Goal: Transaction & Acquisition: Purchase product/service

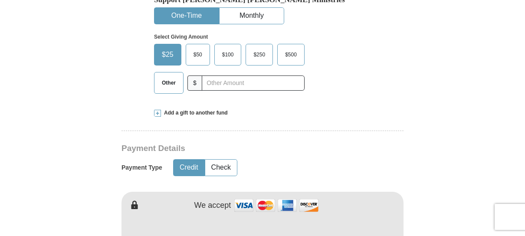
scroll to position [306, 0]
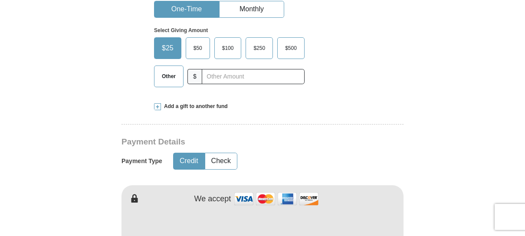
click at [188, 103] on span "Add a gift to another fund" at bounding box center [194, 106] width 67 height 7
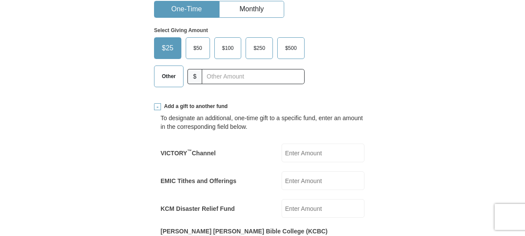
drag, startPoint x: 524, startPoint y: 56, endPoint x: 526, endPoint y: 67, distance: 11.5
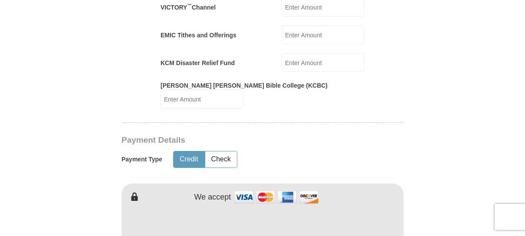
scroll to position [458, 0]
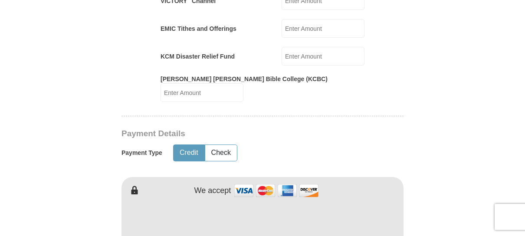
click at [87, 175] on form "Already have an account? Sign in for faster giving. Don't have an account? Crea…" at bounding box center [262, 180] width 494 height 1207
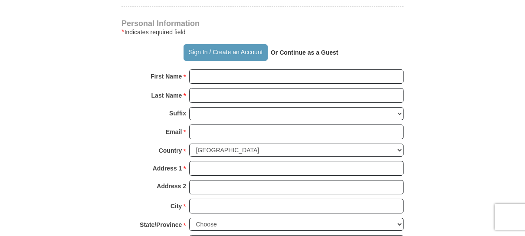
scroll to position [736, 0]
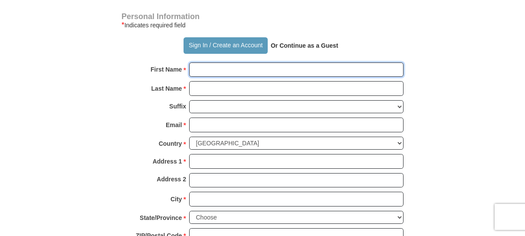
click at [291, 62] on input "First Name *" at bounding box center [296, 69] width 214 height 15
type input "[PERSON_NAME]"
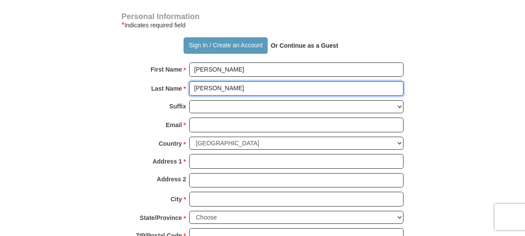
type input "[PERSON_NAME]"
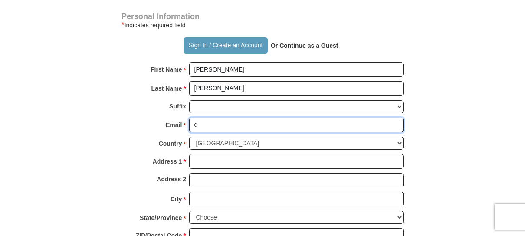
type input "[EMAIL_ADDRESS][DOMAIN_NAME]"
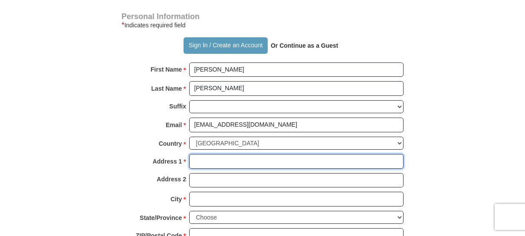
type input "[STREET_ADDRESS][PERSON_NAME]"
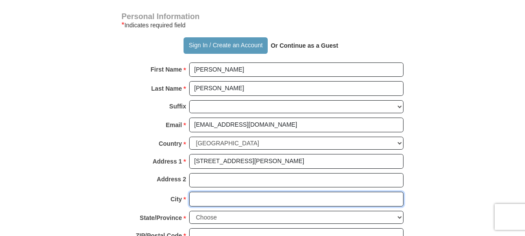
type input "Pennsauken"
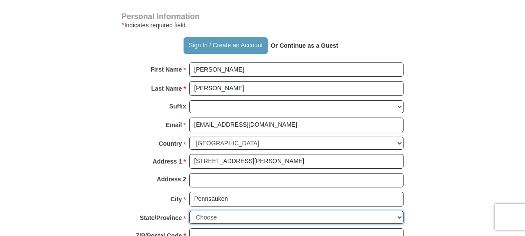
select select "NJ"
type input "08110"
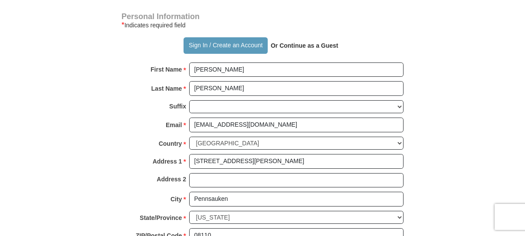
type input "8565222947"
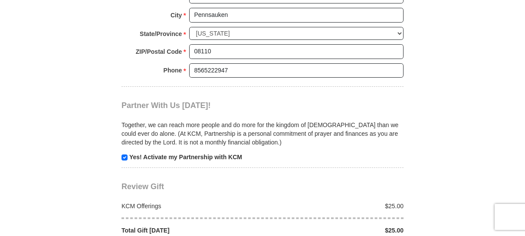
scroll to position [940, 0]
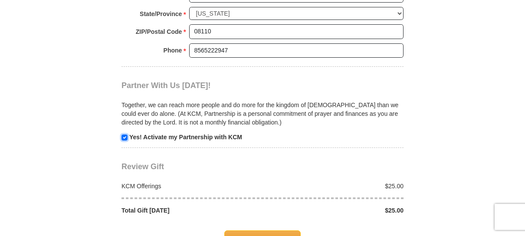
click at [126, 134] on input "checkbox" at bounding box center [124, 137] width 6 height 6
checkbox input "false"
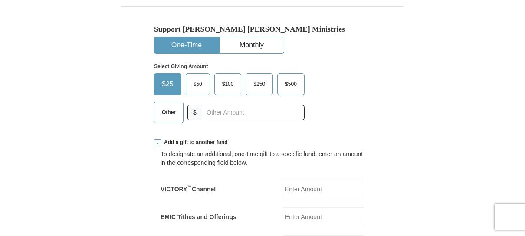
scroll to position [293, 0]
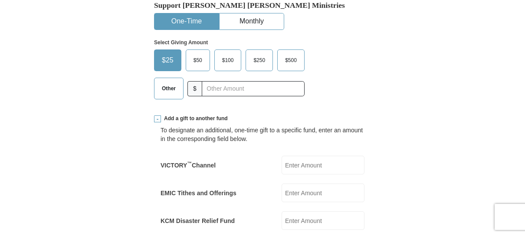
click at [287, 215] on input "KCM Disaster Relief Fund" at bounding box center [322, 220] width 83 height 19
click at [302, 159] on input "VICTORY ™ Channel" at bounding box center [322, 165] width 83 height 19
click at [306, 222] on input "KCM Disaster Relief Fund" at bounding box center [322, 220] width 83 height 19
type input "5"
click at [167, 92] on span "Other" at bounding box center [168, 88] width 23 height 13
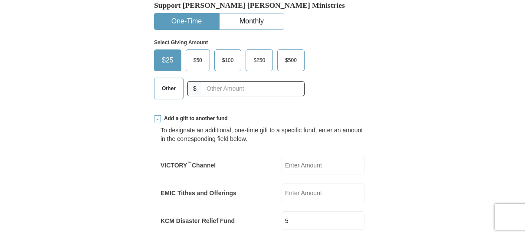
click at [0, 0] on input "Other" at bounding box center [0, 0] width 0 height 0
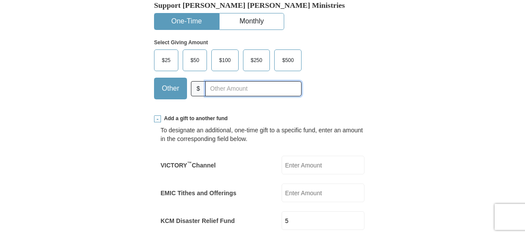
click at [216, 83] on input "text" at bounding box center [253, 88] width 96 height 15
type input "20"
click at [305, 224] on input "5" at bounding box center [322, 220] width 83 height 19
click at [297, 160] on input "VICTORY ™ Channel" at bounding box center [322, 165] width 83 height 19
type input "5"
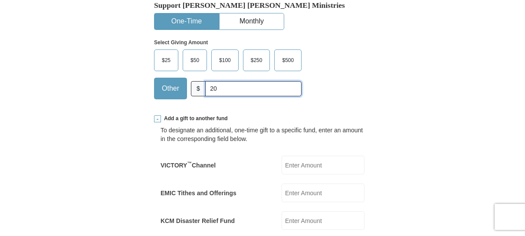
click at [233, 85] on input "20" at bounding box center [253, 88] width 96 height 15
type input "2"
click at [167, 61] on span "$25" at bounding box center [165, 60] width 17 height 13
click at [0, 0] on input "$25" at bounding box center [0, 0] width 0 height 0
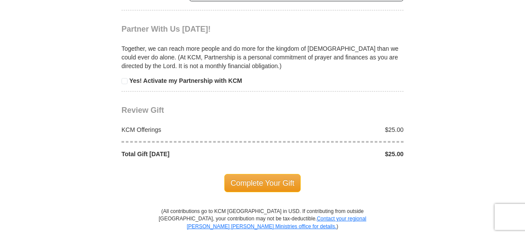
scroll to position [1007, 0]
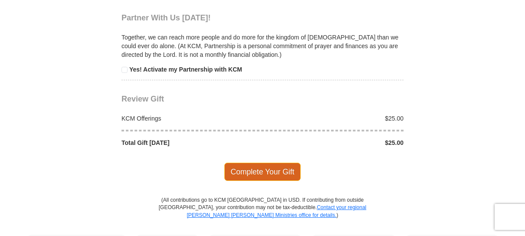
click at [290, 163] on span "Complete Your Gift" at bounding box center [262, 172] width 77 height 18
